Goal: Task Accomplishment & Management: Use online tool/utility

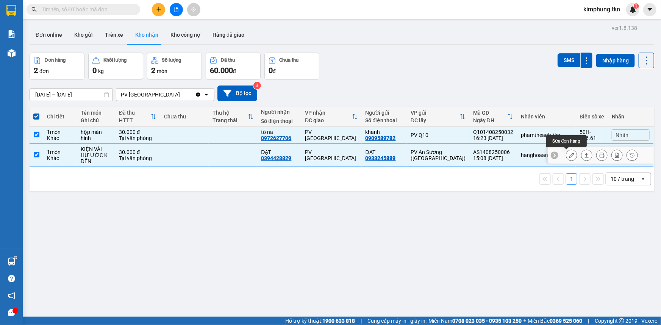
click at [569, 152] on button at bounding box center [571, 155] width 11 height 13
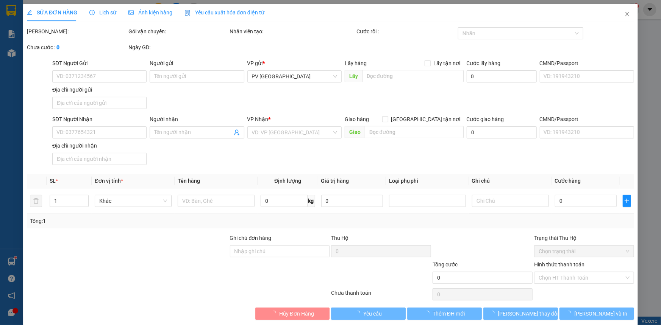
type input "0933245889"
type input "ĐẠT"
type input "0394428829"
type input "ĐẠT"
type input "30.000"
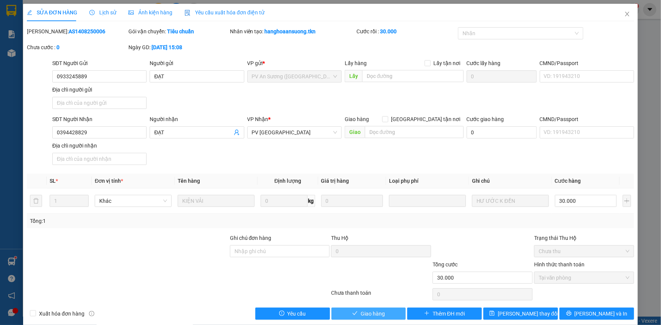
click at [352, 312] on icon "check" at bounding box center [354, 313] width 5 height 5
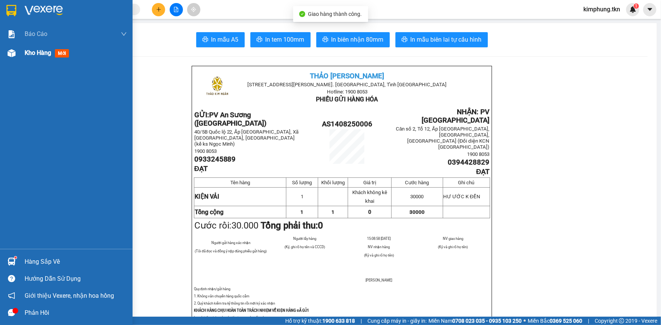
click at [19, 50] on div "Kho hàng mới" at bounding box center [66, 53] width 133 height 19
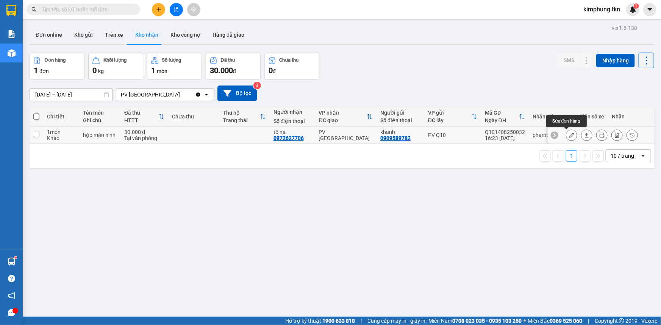
click at [570, 134] on button at bounding box center [571, 135] width 11 height 13
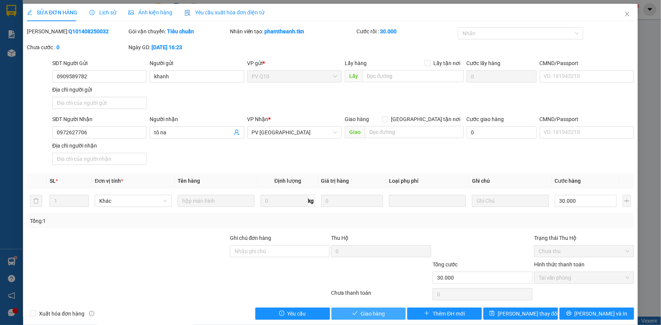
click at [376, 310] on span "Giao hàng" at bounding box center [373, 314] width 24 height 8
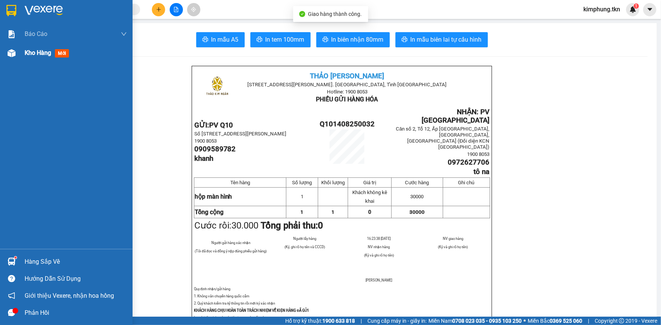
click at [30, 51] on span "Kho hàng" at bounding box center [38, 52] width 27 height 7
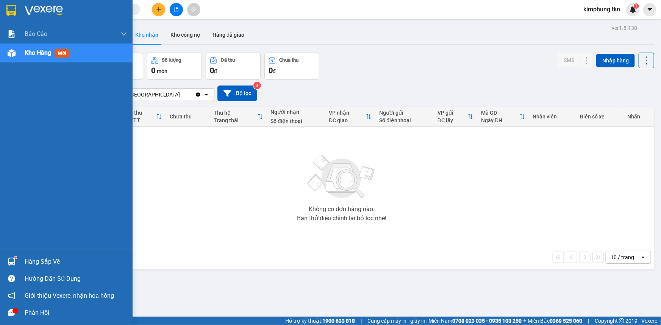
click at [20, 261] on div "Hàng sắp về" at bounding box center [66, 261] width 133 height 17
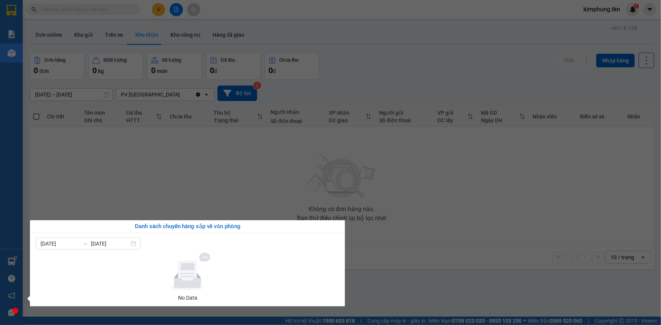
click at [439, 228] on section "Kết quả tìm kiếm ( 0 ) Bộ lọc No Data kimphung.tkn 1 Báo cáo Mẫu 1: Báo cáo dòn…" at bounding box center [330, 162] width 661 height 325
